Goal: Download file/media

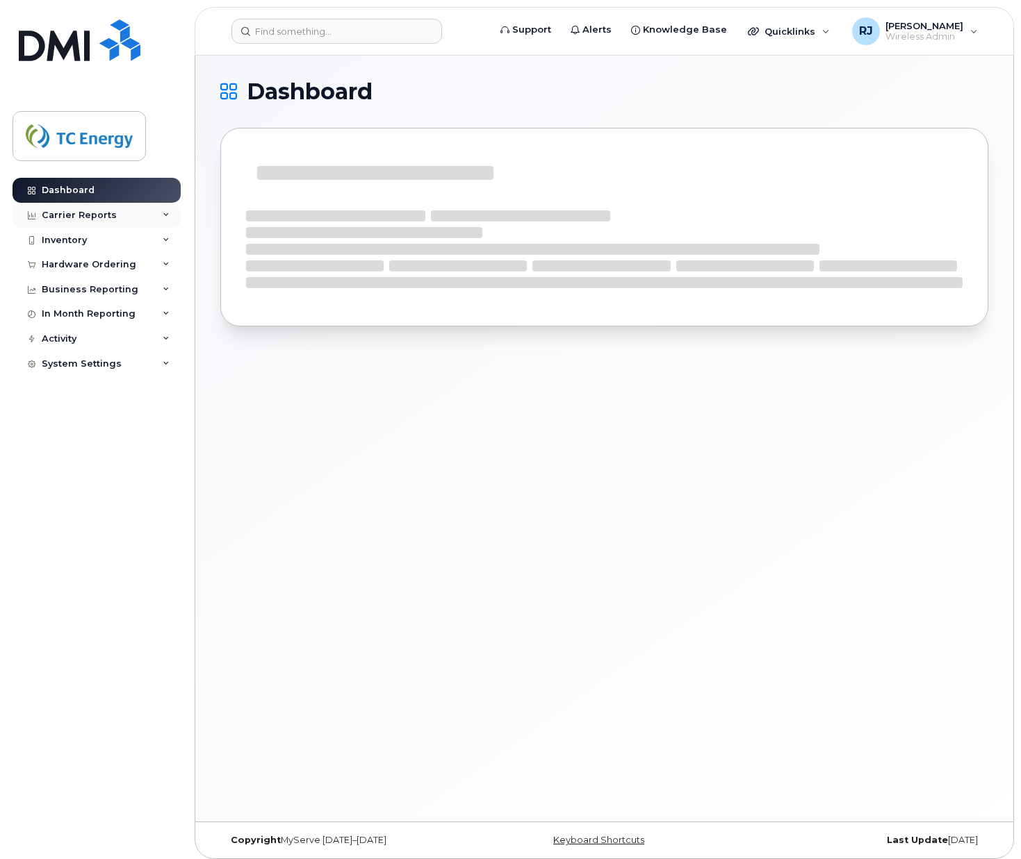
click at [87, 221] on div "Carrier Reports" at bounding box center [97, 215] width 168 height 25
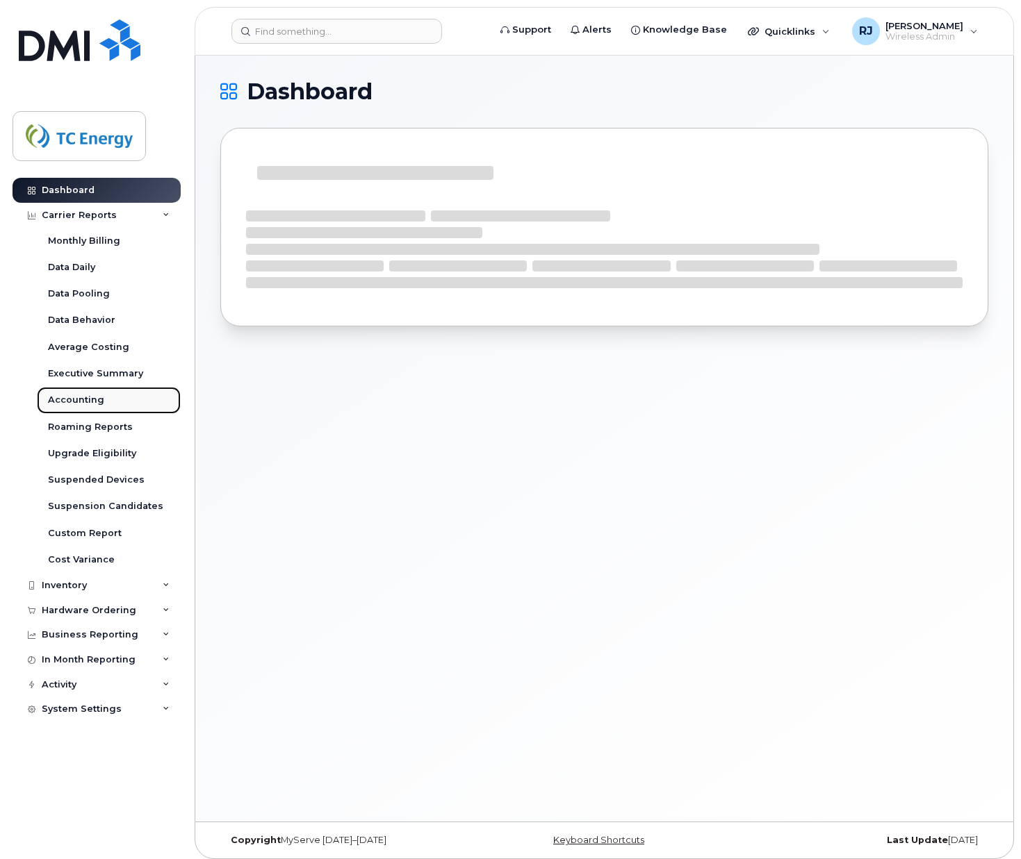
click at [91, 395] on div "Accounting" at bounding box center [76, 400] width 56 height 13
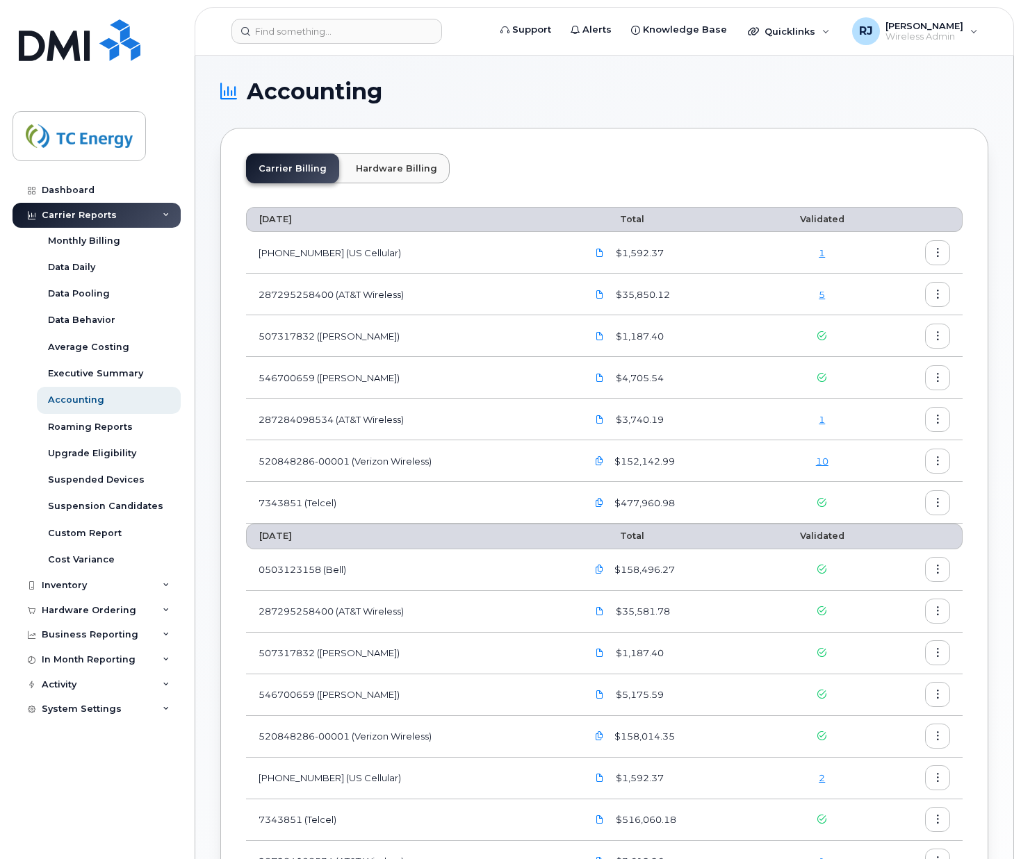
click at [993, 385] on div "Accounting Carrier Billing Hardware Billing [DATE] Total Validated [PHONE_NUMBE…" at bounding box center [604, 705] width 818 height 1298
click at [935, 457] on icon "button" at bounding box center [937, 461] width 9 height 9
click at [873, 513] on span "Download" at bounding box center [874, 517] width 54 height 13
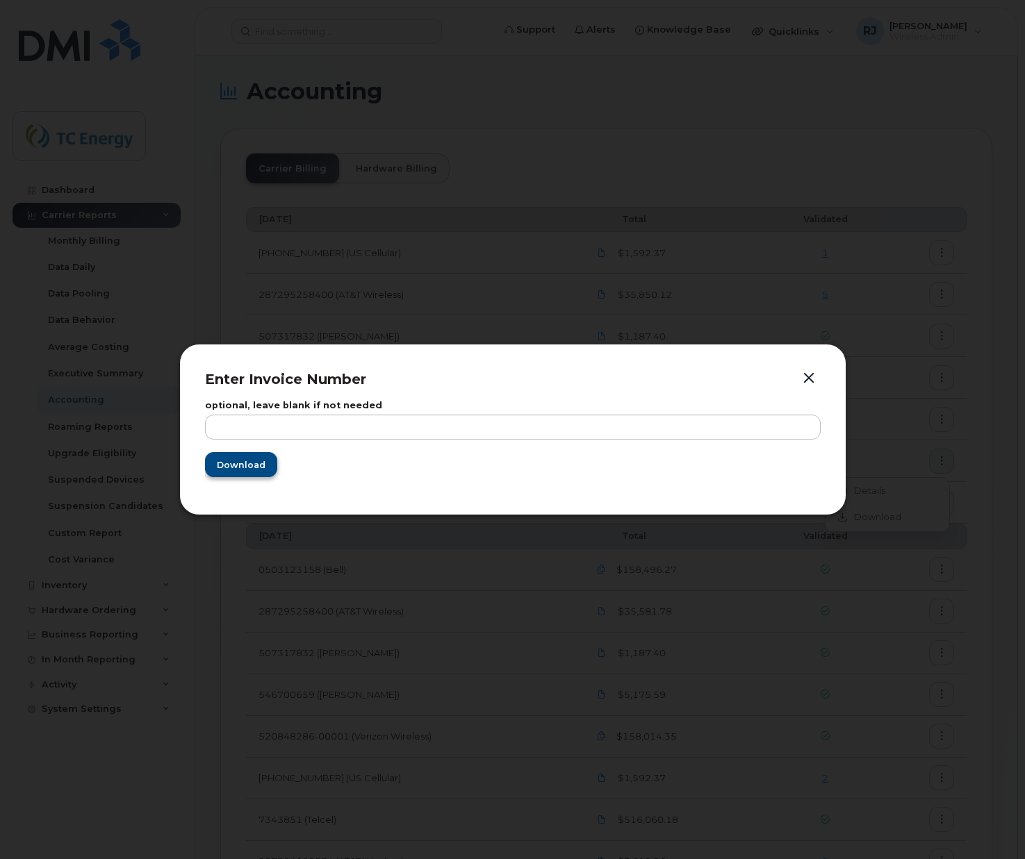
click at [203, 466] on div "Enter Invoice Number optional, leave blank if not needed Download" at bounding box center [512, 430] width 667 height 172
click at [237, 465] on span "Download" at bounding box center [240, 465] width 49 height 13
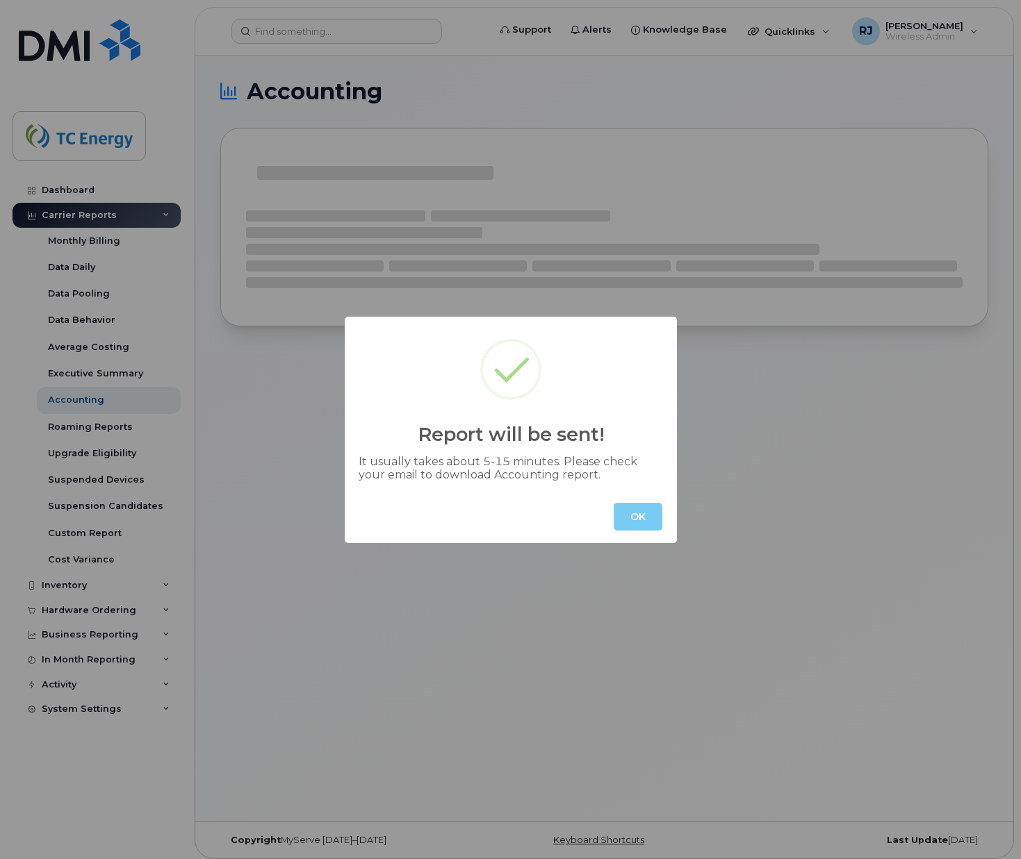
click at [629, 519] on button "OK" at bounding box center [638, 517] width 49 height 28
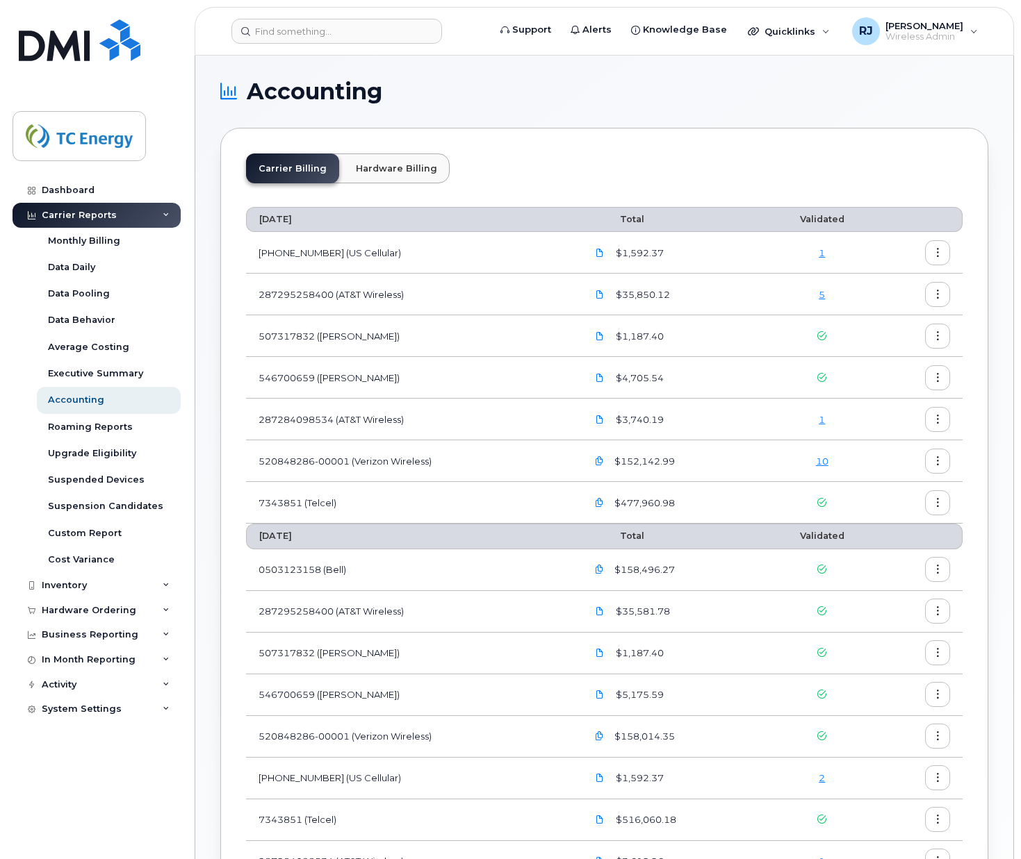
click at [945, 290] on button "button" at bounding box center [937, 294] width 25 height 25
click at [878, 345] on span "Download" at bounding box center [874, 351] width 54 height 13
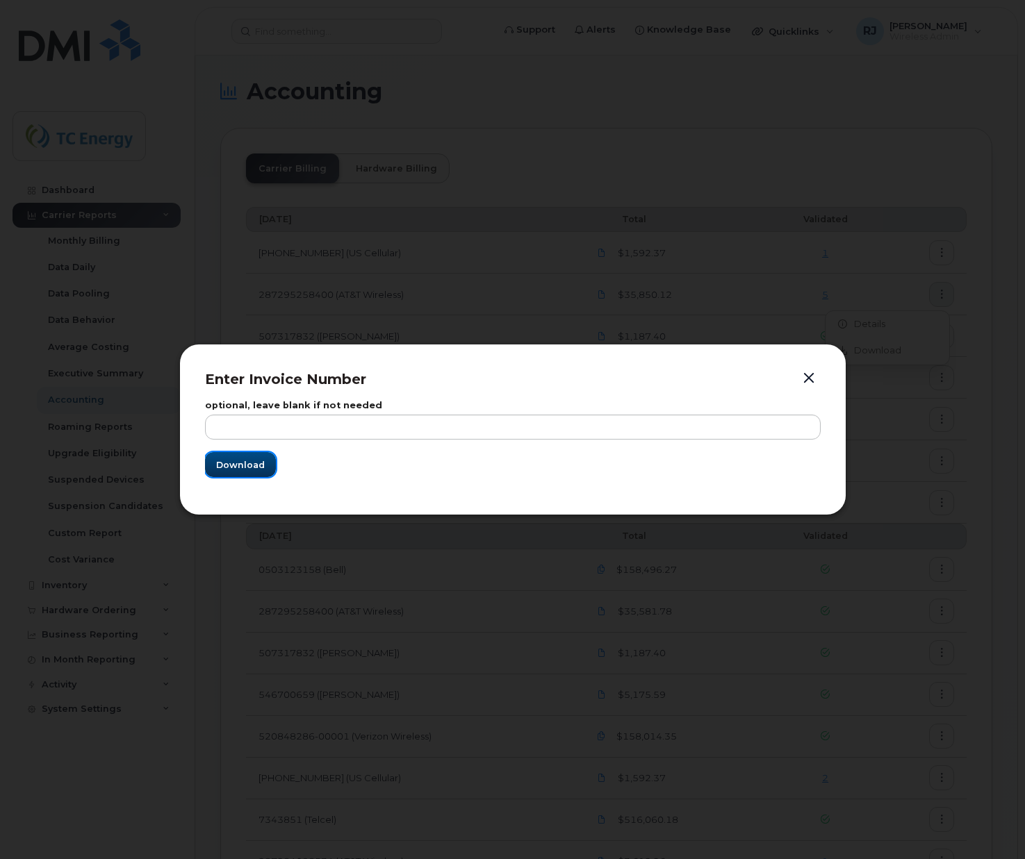
click at [242, 456] on button "Download" at bounding box center [240, 464] width 71 height 25
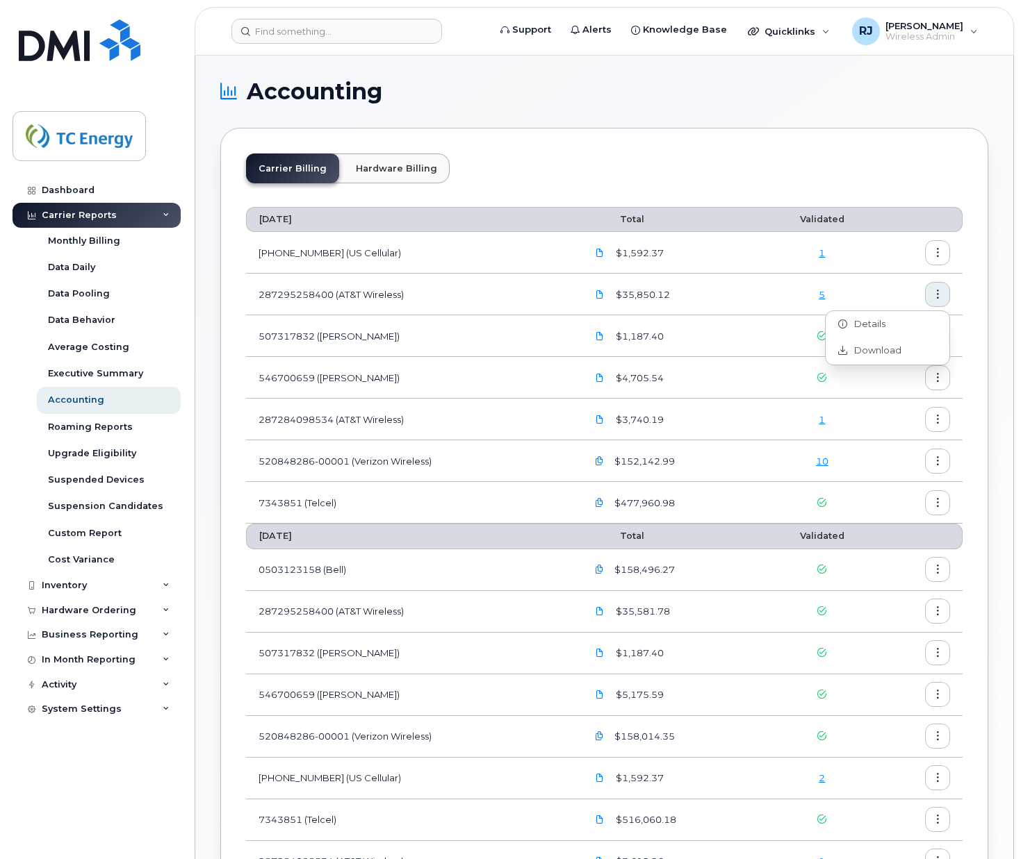
click at [501, 108] on section "Accounting Carrier Billing Hardware Billing [DATE] Total Validated [PHONE_NUMBE…" at bounding box center [604, 705] width 768 height 1248
click at [951, 19] on div "RJ Renay John Wireless Admin" at bounding box center [914, 31] width 145 height 28
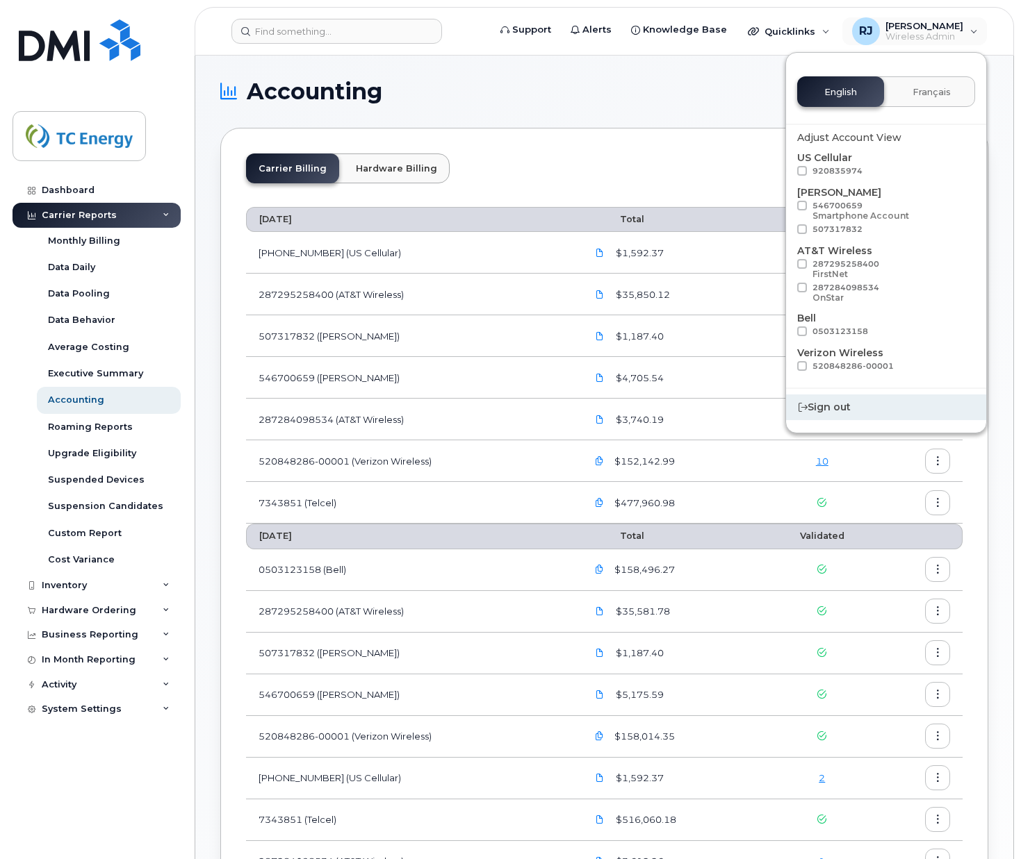
click at [837, 406] on div "Sign out" at bounding box center [886, 408] width 200 height 26
